Goal: Information Seeking & Learning: Check status

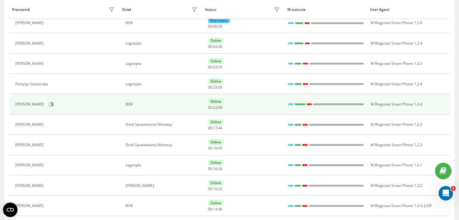
scroll to position [91, 0]
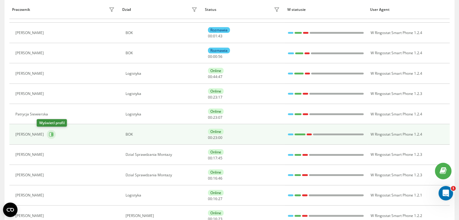
click at [49, 135] on icon at bounding box center [51, 134] width 5 height 5
click at [49, 132] on icon at bounding box center [51, 134] width 5 height 5
click at [49, 134] on icon at bounding box center [51, 134] width 5 height 5
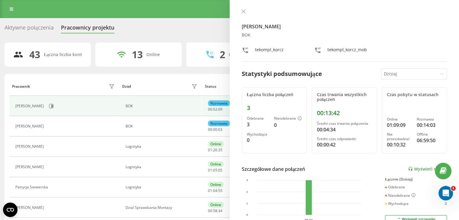
click at [246, 10] on button at bounding box center [244, 12] width 8 height 6
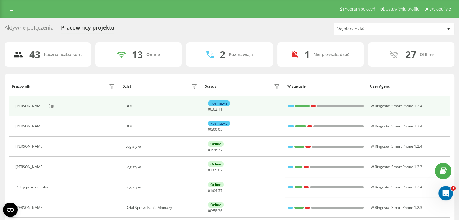
click at [46, 106] on div "[PERSON_NAME]" at bounding box center [65, 106] width 101 height 10
click at [49, 106] on icon at bounding box center [51, 106] width 5 height 5
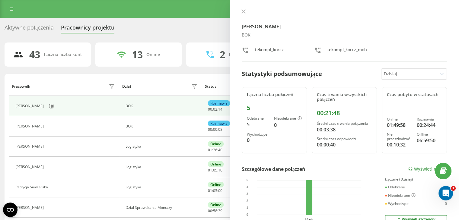
drag, startPoint x: 242, startPoint y: 11, endPoint x: 221, endPoint y: 14, distance: 21.0
click at [241, 11] on icon at bounding box center [243, 11] width 4 height 4
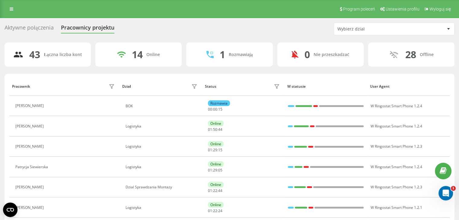
click at [360, 28] on div "Wybierz dział" at bounding box center [373, 29] width 72 height 5
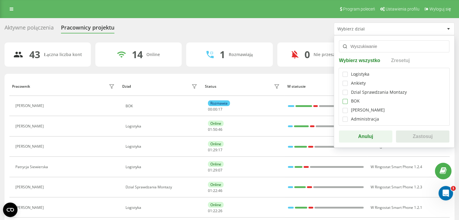
click at [345, 99] on label at bounding box center [344, 99] width 5 height 0
checkbox input "true"
click at [423, 135] on button "Zastosuj" at bounding box center [422, 137] width 53 height 12
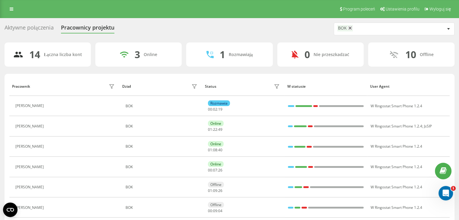
drag, startPoint x: 34, startPoint y: 87, endPoint x: 59, endPoint y: 35, distance: 57.0
click at [59, 35] on div "Aktywne połączenia Pracownicy projektu BOK 14 Łączna liczba kont 3 Online 1 Roz…" at bounding box center [230, 211] width 450 height 376
click at [9, 11] on link at bounding box center [11, 9] width 11 height 8
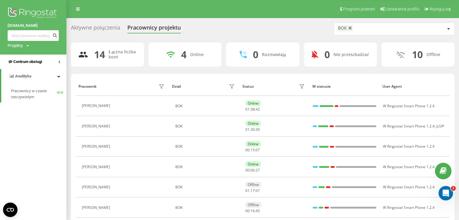
click at [59, 62] on icon at bounding box center [59, 61] width 2 height 3
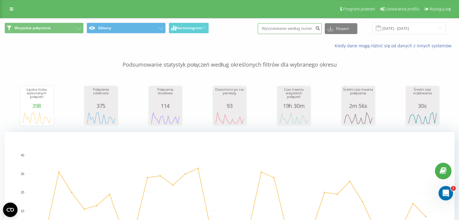
click at [284, 33] on input at bounding box center [290, 28] width 64 height 11
paste input "694927432"
type input "694927432"
click at [320, 29] on icon "submit" at bounding box center [317, 28] width 5 height 4
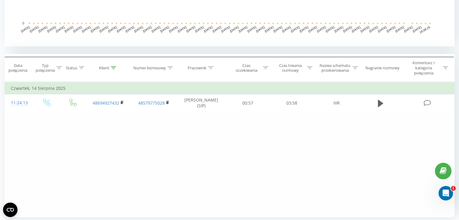
scroll to position [211, 0]
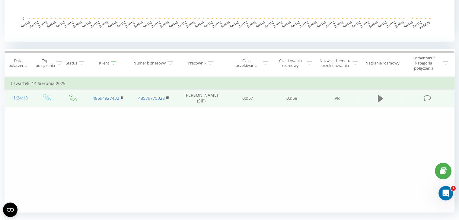
click at [380, 98] on icon at bounding box center [380, 98] width 5 height 7
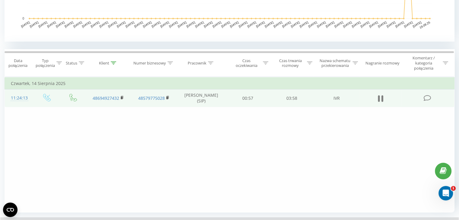
click at [380, 99] on icon at bounding box center [380, 98] width 5 height 8
click at [383, 103] on span at bounding box center [380, 101] width 9 height 6
click at [380, 98] on icon at bounding box center [380, 98] width 5 height 7
click at [376, 97] on button at bounding box center [380, 98] width 9 height 9
